Goal: Book appointment/travel/reservation

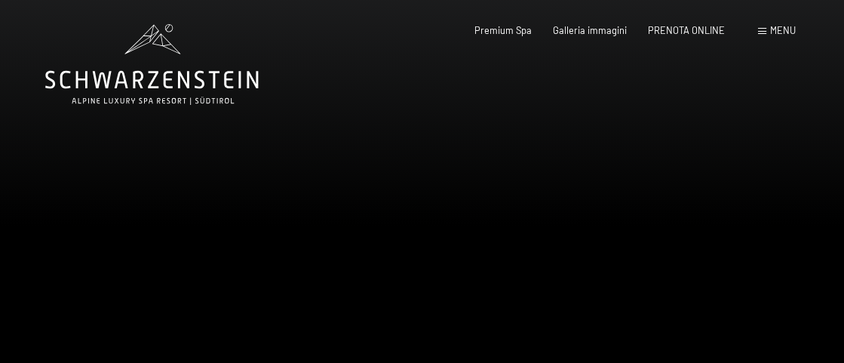
click at [688, 30] on span "PRENOTA ONLINE" at bounding box center [686, 30] width 77 height 12
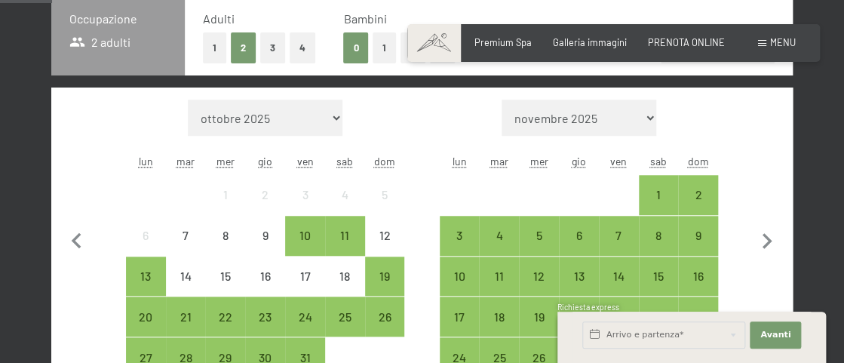
scroll to position [377, 0]
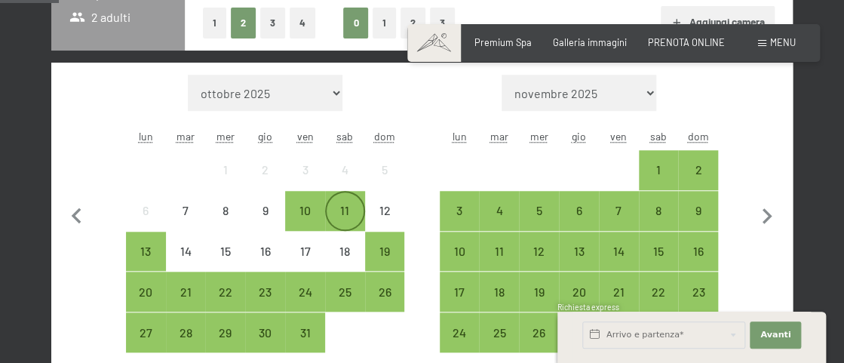
click at [342, 214] on div "11" at bounding box center [344, 222] width 37 height 37
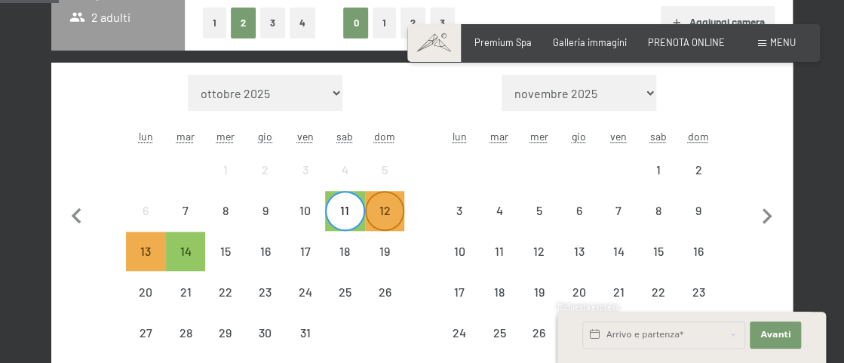
click at [390, 217] on div "12" at bounding box center [384, 222] width 37 height 37
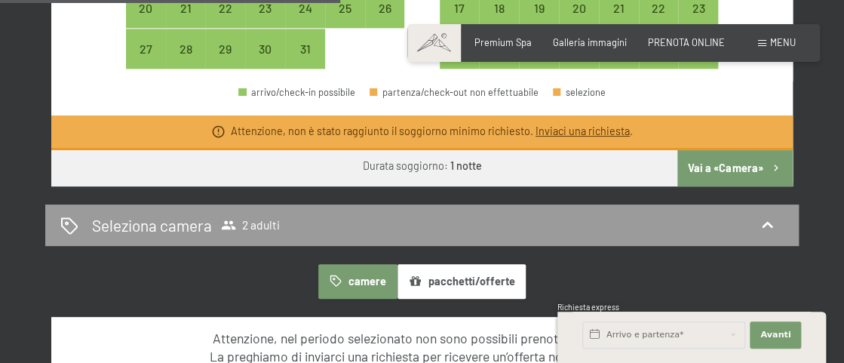
scroll to position [679, 0]
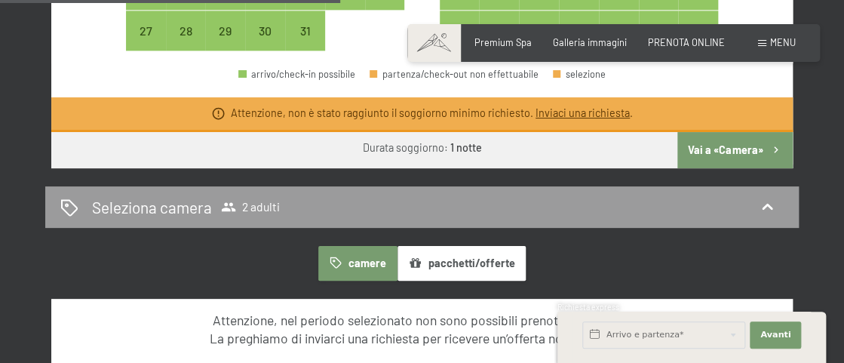
click at [722, 150] on button "Vai a «Camera»" at bounding box center [734, 150] width 115 height 36
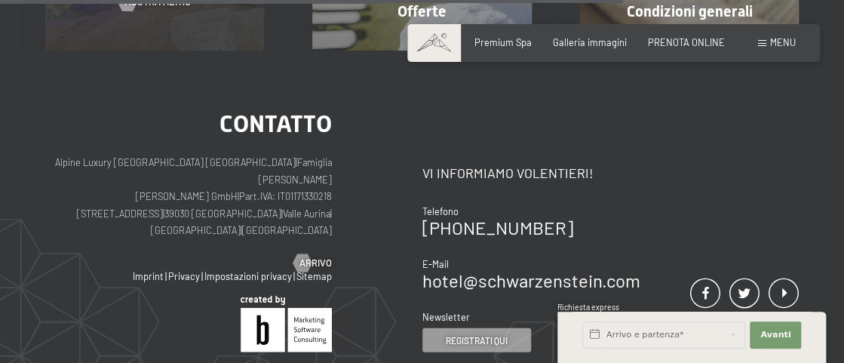
scroll to position [976, 0]
